Goal: Obtain resource: Obtain resource

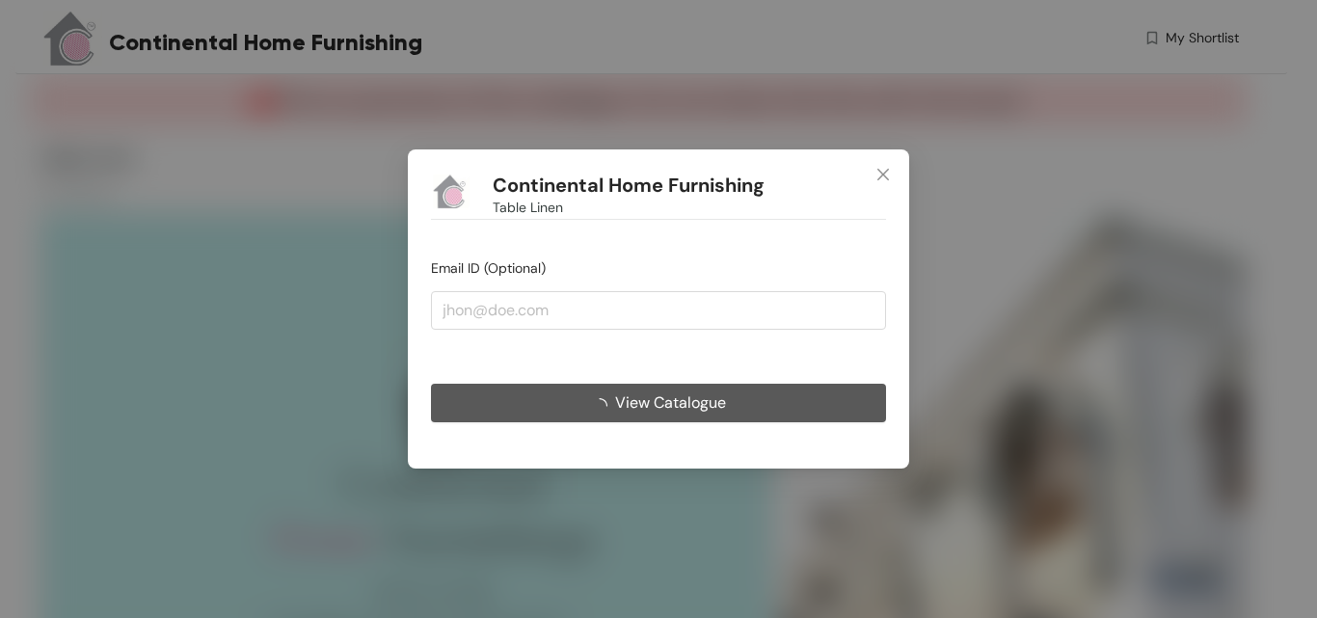
click at [689, 398] on span "View Catalogue" at bounding box center [670, 403] width 111 height 24
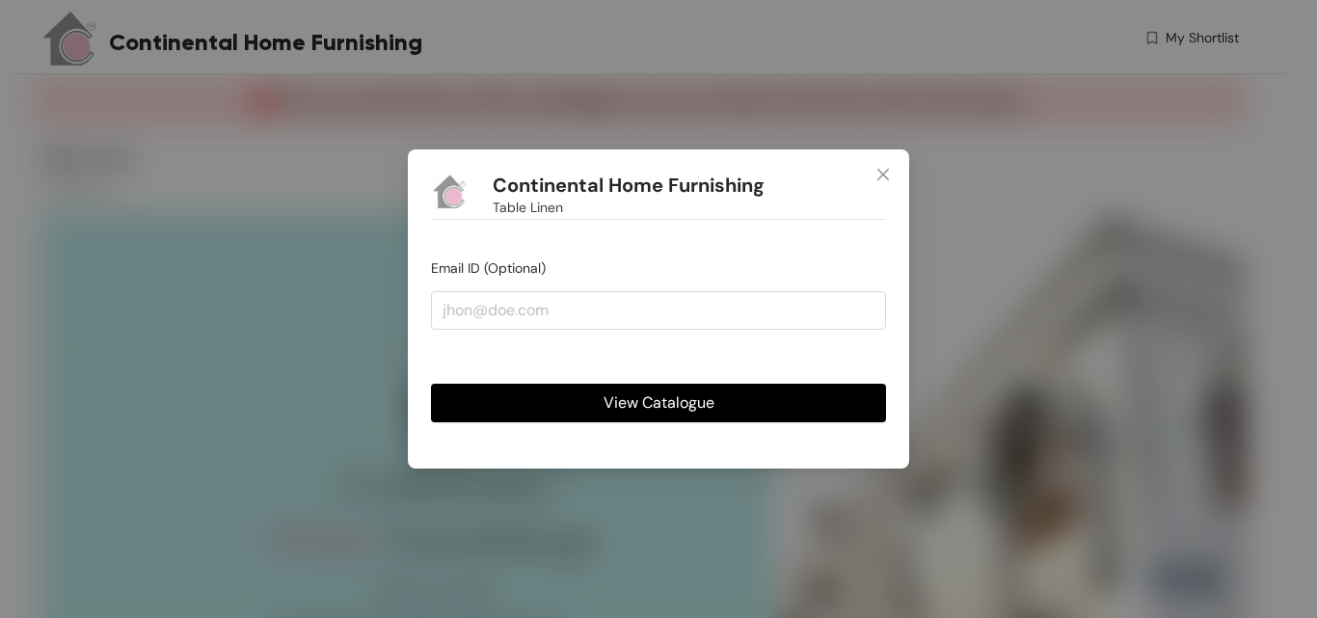
click at [654, 414] on span "View Catalogue" at bounding box center [659, 403] width 111 height 24
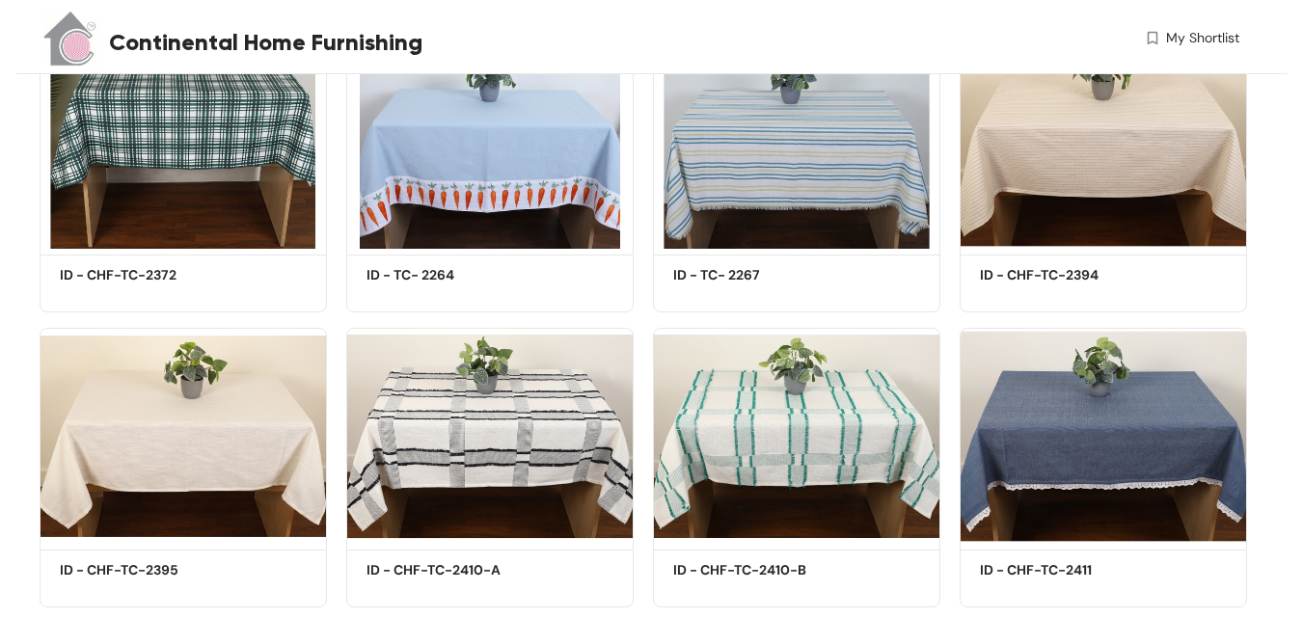
scroll to position [1543, 0]
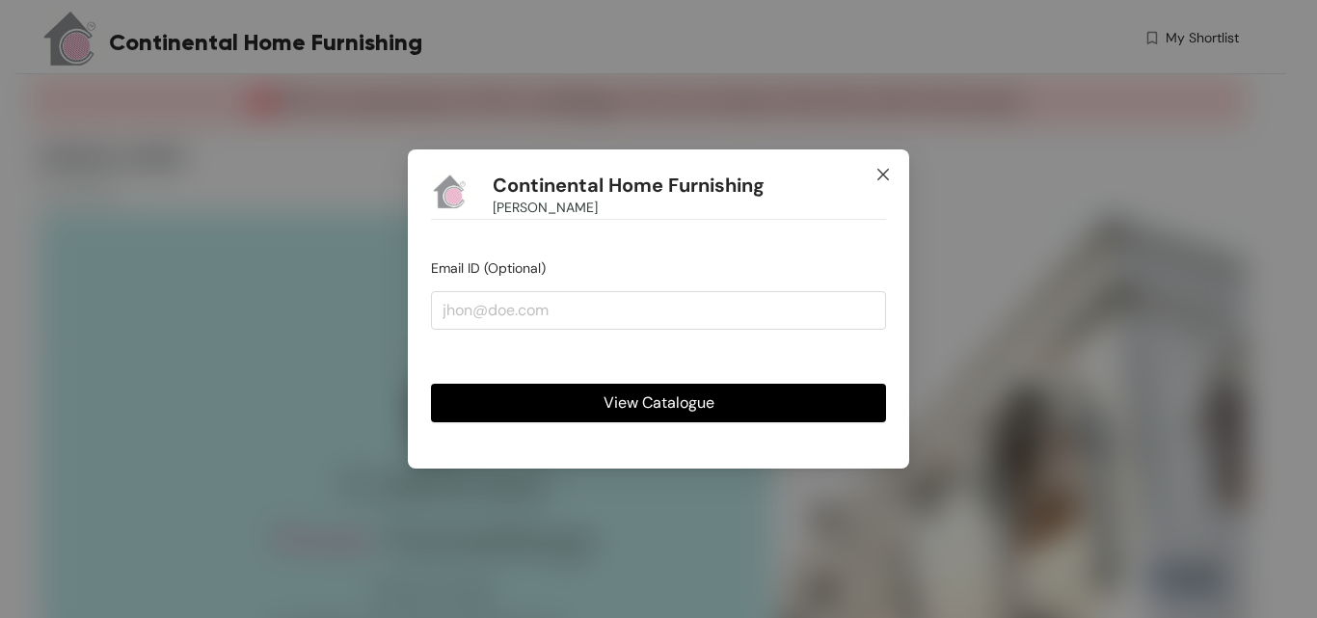
click at [878, 172] on icon "close" at bounding box center [883, 174] width 15 height 15
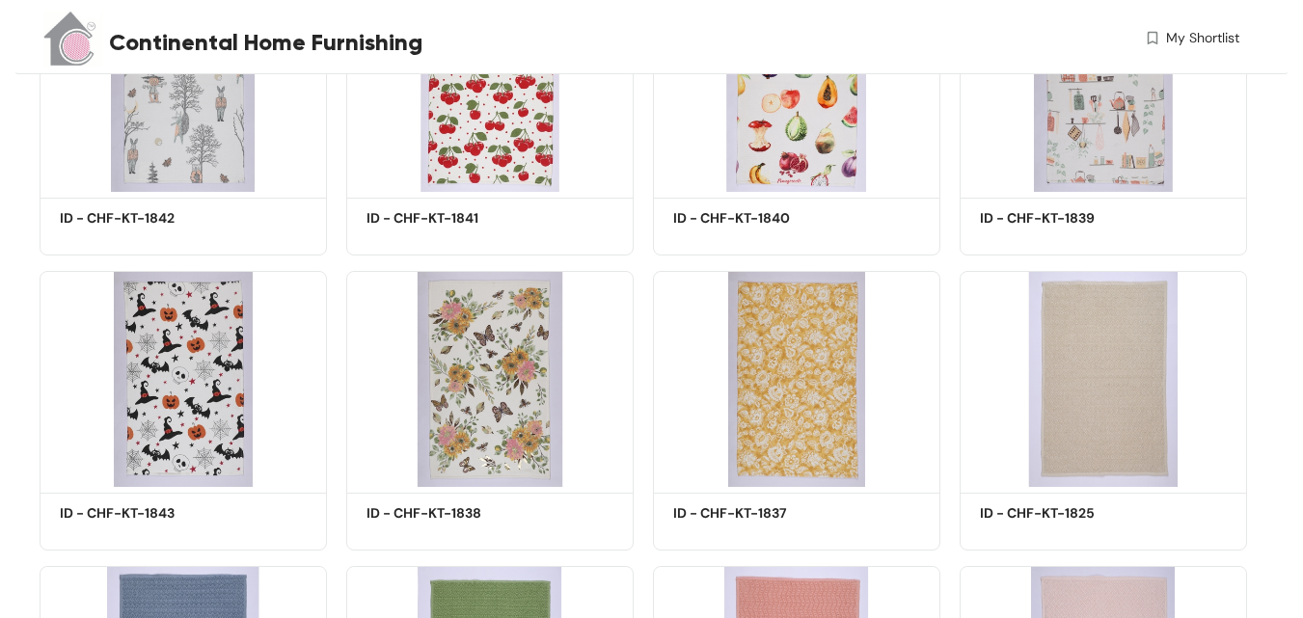
scroll to position [1543, 0]
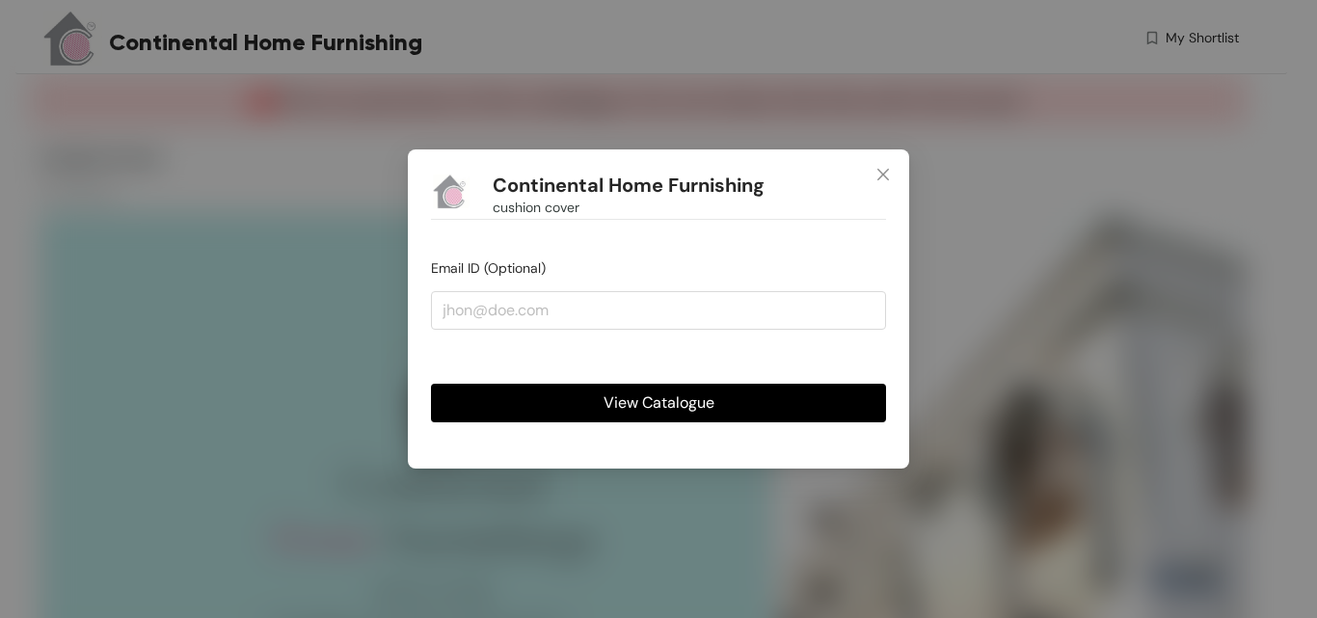
click at [689, 402] on span "View Catalogue" at bounding box center [659, 403] width 111 height 24
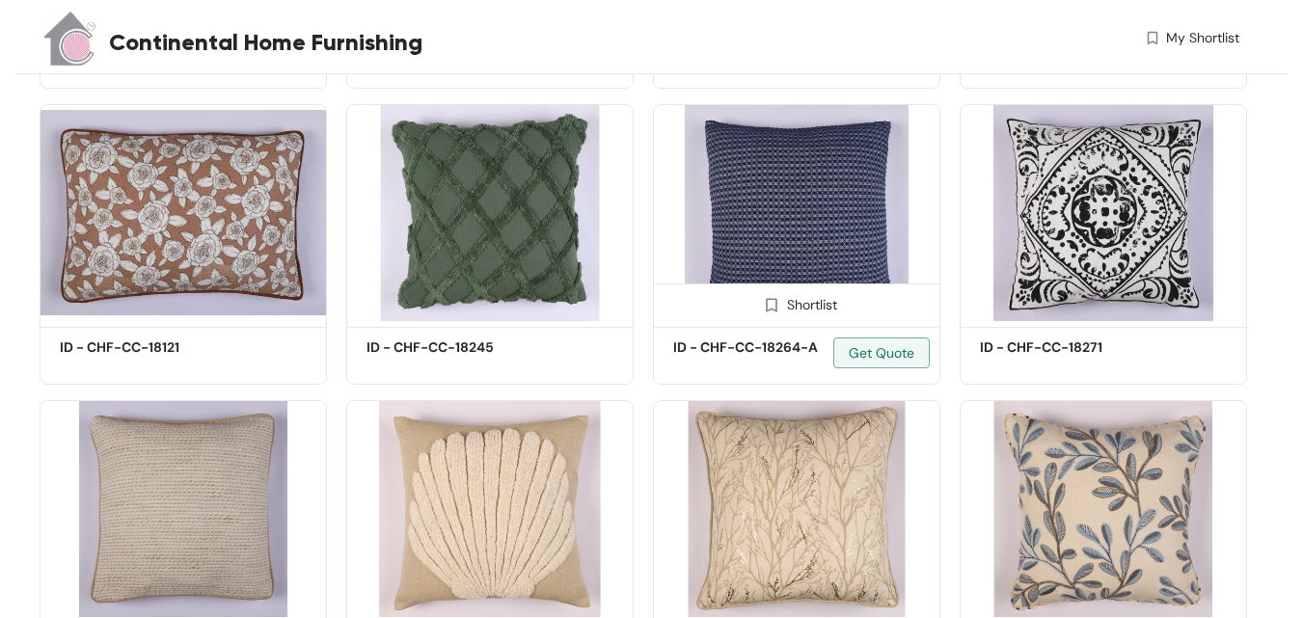
scroll to position [2330, 0]
